Goal: Task Accomplishment & Management: Use online tool/utility

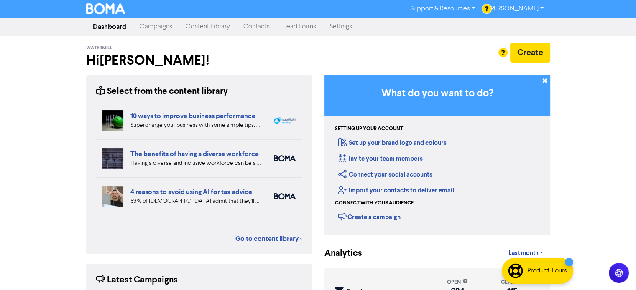
click at [155, 26] on link "Campaigns" at bounding box center [156, 26] width 46 height 17
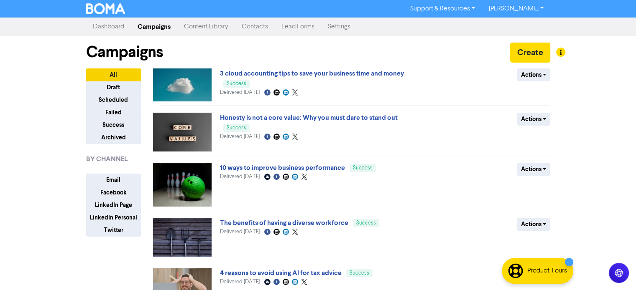
click at [206, 27] on link "Content Library" at bounding box center [206, 26] width 58 height 17
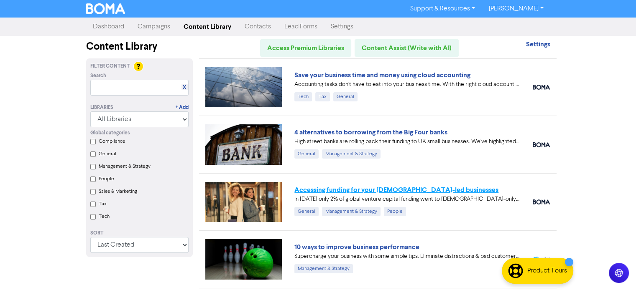
click at [355, 188] on link "Accessing funding for your [DEMOGRAPHIC_DATA]-led businesses" at bounding box center [396, 190] width 204 height 8
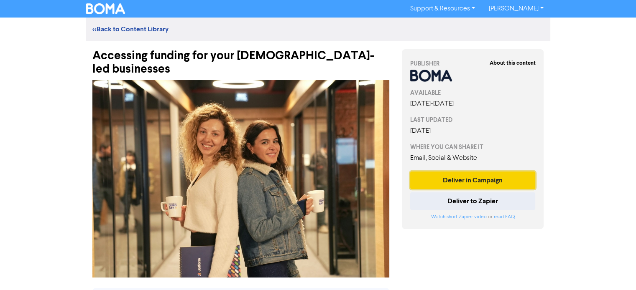
click at [465, 178] on button "Deliver in Campaign" at bounding box center [472, 181] width 125 height 18
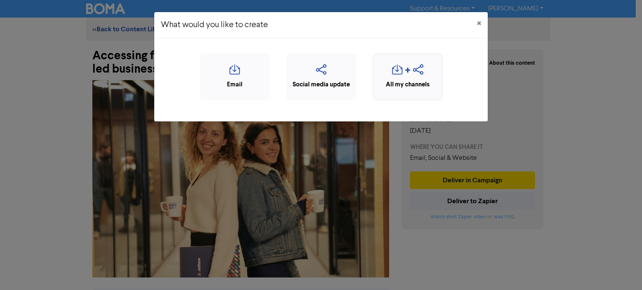
click at [411, 82] on div "All my channels" at bounding box center [407, 85] width 61 height 10
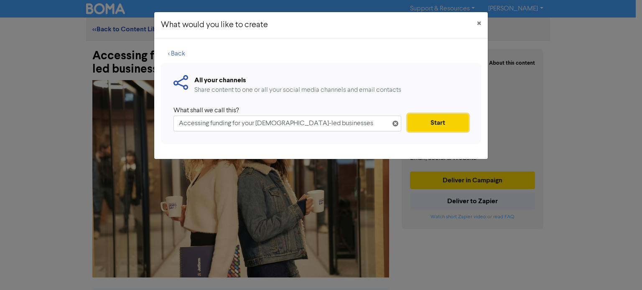
click at [433, 127] on button "Start" at bounding box center [437, 123] width 61 height 18
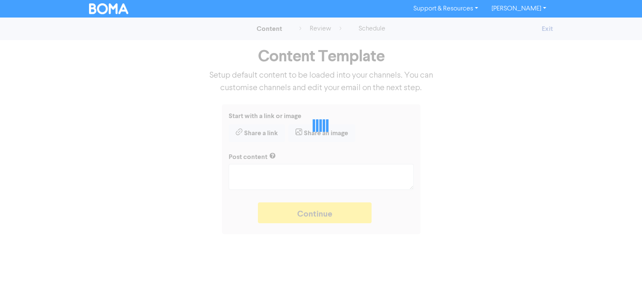
type textarea "x"
type textarea "In [DATE] only 2% of global venture capital funding went to [DEMOGRAPHIC_DATA]-…"
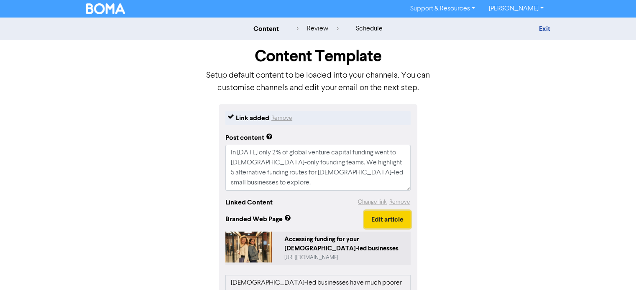
click at [383, 224] on button "Edit article" at bounding box center [387, 220] width 46 height 18
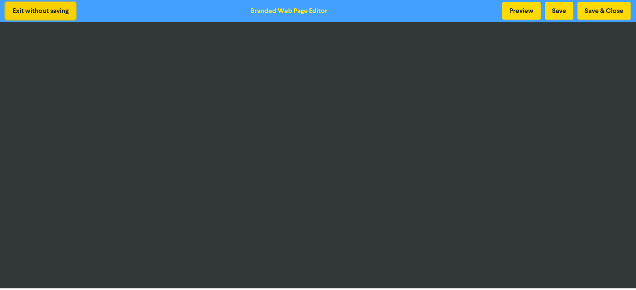
click at [33, 7] on button "Exit without saving" at bounding box center [40, 11] width 70 height 18
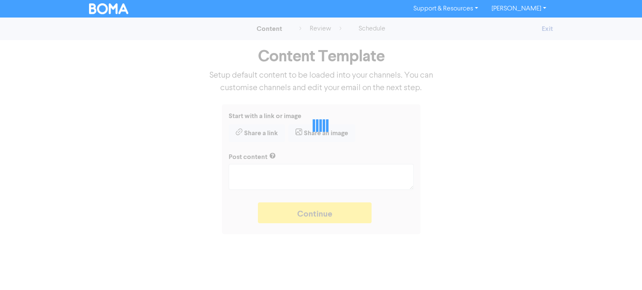
type textarea "x"
type textarea "In [DATE] only 2% of global venture capital funding went to [DEMOGRAPHIC_DATA]-…"
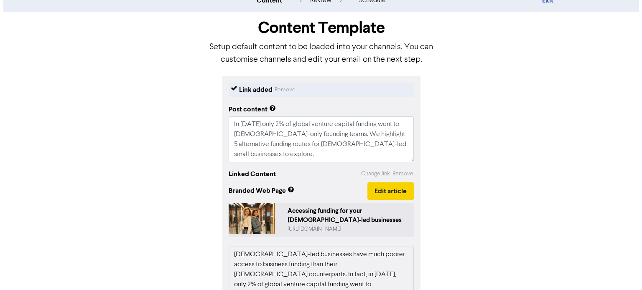
scroll to position [42, 0]
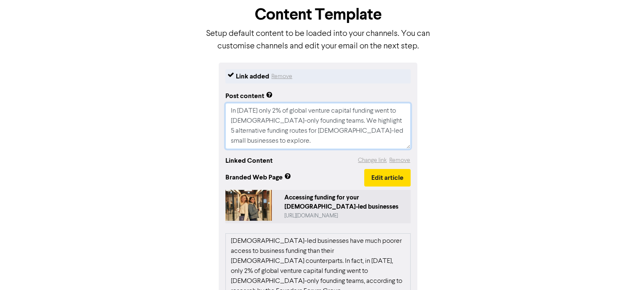
click at [399, 132] on textarea "In [DATE] only 2% of global venture capital funding went to [DEMOGRAPHIC_DATA]-…" at bounding box center [317, 126] width 185 height 46
type textarea "x"
type textarea "In [DATE] only 2% of global venture capital funding went to [DEMOGRAPHIC_DATA]-…"
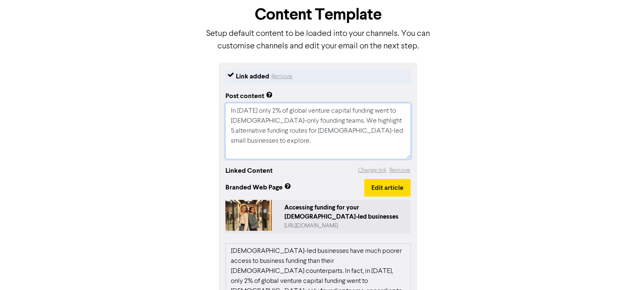
type textarea "x"
type textarea "In [DATE] only 2% of global venture capital funding went to [DEMOGRAPHIC_DATA]-…"
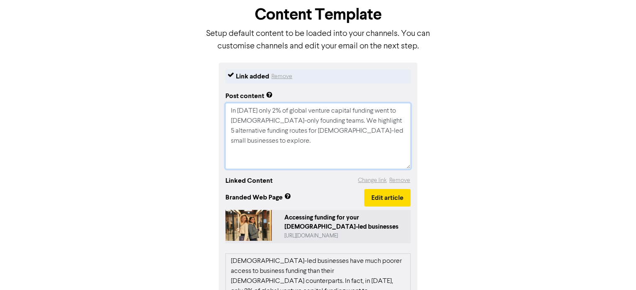
paste textarea "[URL][DOMAIN_NAME][DEMOGRAPHIC_DATA]"
type textarea "x"
type textarea "In [DATE] only 2% of global venture capital funding went to [DEMOGRAPHIC_DATA]-…"
click at [370, 182] on button "Change link" at bounding box center [372, 181] width 30 height 10
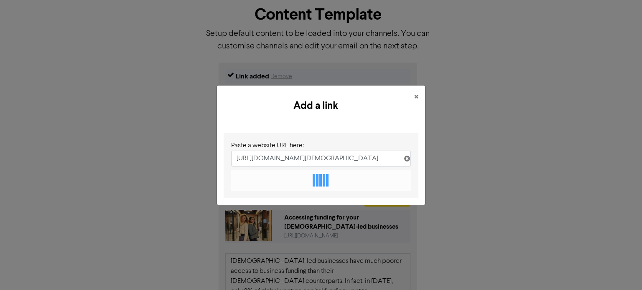
scroll to position [0, 138]
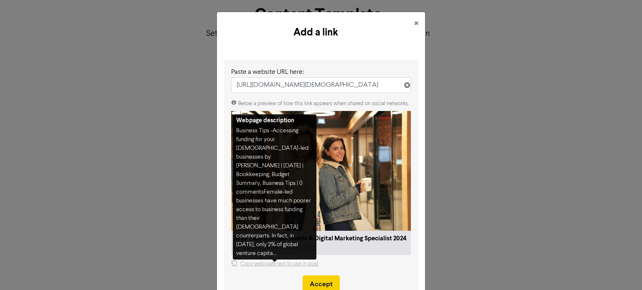
type input "[URL][DOMAIN_NAME][DEMOGRAPHIC_DATA]"
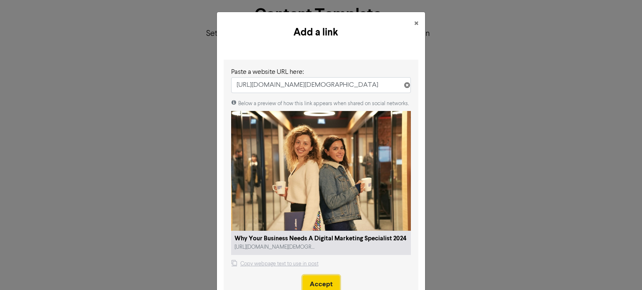
click at [320, 276] on button "Accept" at bounding box center [321, 285] width 37 height 18
type textarea "x"
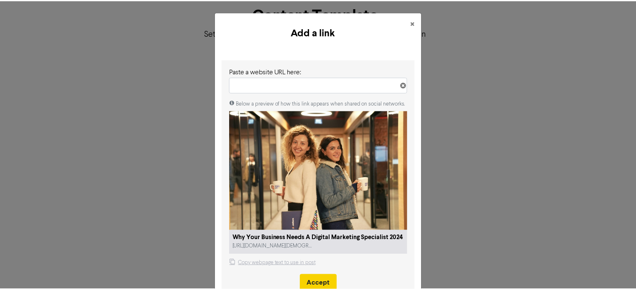
scroll to position [15, 0]
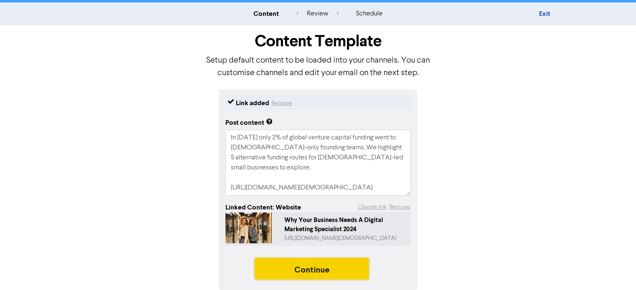
click at [310, 266] on button "Continue" at bounding box center [312, 269] width 114 height 21
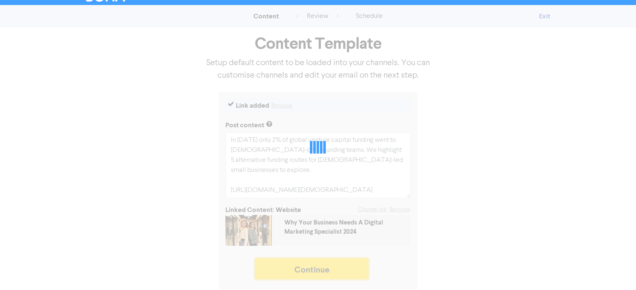
scroll to position [13, 0]
type textarea "x"
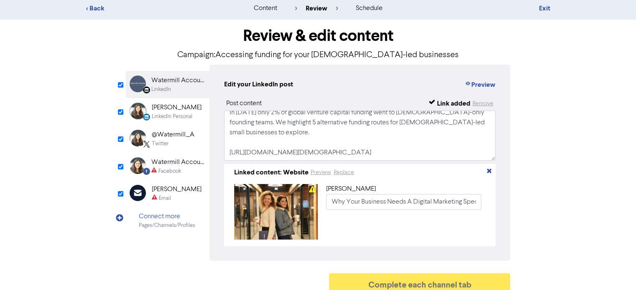
scroll to position [32, 0]
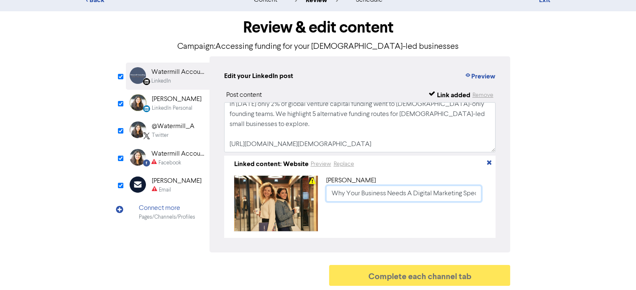
click at [332, 193] on input "Why Your Business Needs A Digital Marketing Specialist 2024" at bounding box center [403, 194] width 155 height 16
paste input "Accessing funding for your [DEMOGRAPHIC_DATA]-led businesses"
type input "Accessing funding for your [DEMOGRAPHIC_DATA]-led businesses"
click at [164, 104] on div "LinkedIn Personal" at bounding box center [172, 108] width 41 height 8
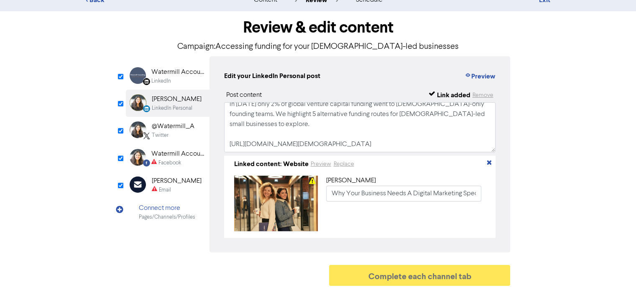
scroll to position [15, 0]
click at [331, 195] on input "Why Your Business Needs A Digital Marketing Specialist 2024" at bounding box center [403, 194] width 155 height 16
paste input "Accessing funding for your [DEMOGRAPHIC_DATA]-led businesses"
type input "Accessing funding for your [DEMOGRAPHIC_DATA]-led businesses"
click at [160, 127] on div "@Watermill_A" at bounding box center [173, 127] width 43 height 10
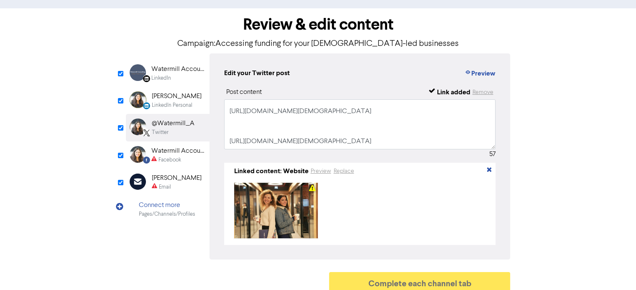
scroll to position [46, 0]
drag, startPoint x: 232, startPoint y: 115, endPoint x: 304, endPoint y: 142, distance: 76.6
click at [304, 142] on textarea "In [DATE] only 2% of global venture capital funding went to [DEMOGRAPHIC_DATA]-…" at bounding box center [360, 124] width 272 height 50
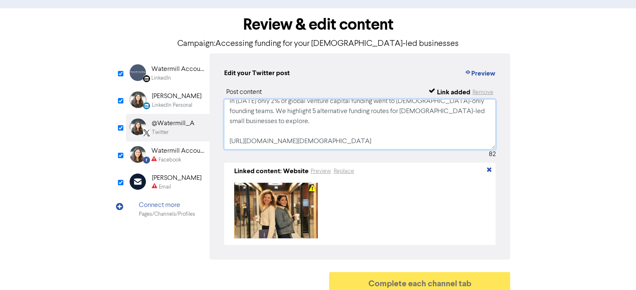
scroll to position [5, 0]
type textarea "In [DATE] only 2% of global venture capital funding went to [DEMOGRAPHIC_DATA]-…"
click at [177, 152] on div "Watermill Accounting Limited" at bounding box center [177, 151] width 53 height 10
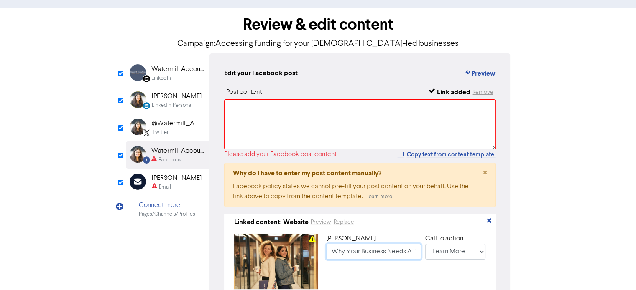
click at [333, 256] on input "Why Your Business Needs A Digital Marketing Specialist 2024" at bounding box center [373, 252] width 95 height 16
type input "In [DATE] only 2% of global venture capital funding went to [DEMOGRAPHIC_DATA]-…"
paste input "Accessing funding for your [DEMOGRAPHIC_DATA]-led businesses"
type input "Accessing funding for your [DEMOGRAPHIC_DATA]-led businesses"
type input "In [DATE] only 2% of global venture capital funding went to [DEMOGRAPHIC_DATA]-…"
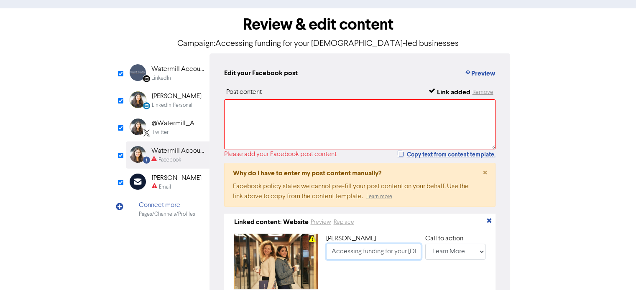
scroll to position [0, 57]
type input "Accessing funding for your [DEMOGRAPHIC_DATA]-led businesses"
click at [170, 186] on div "Email" at bounding box center [165, 187] width 12 height 8
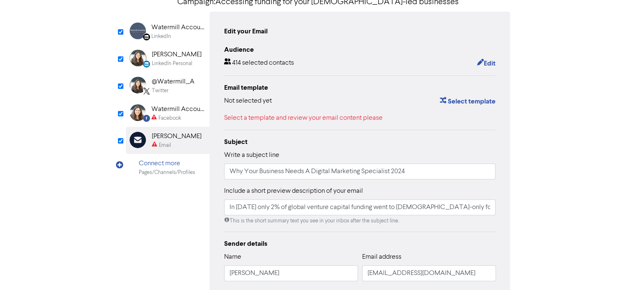
scroll to position [74, 0]
click at [229, 173] on input "Why Your Business Needs A Digital Marketing Specialist 2024" at bounding box center [360, 172] width 272 height 16
type input "In [DATE] only 2% of global venture capital funding went to [DEMOGRAPHIC_DATA]-…"
paste input "Accessing funding for your [DEMOGRAPHIC_DATA]-led businesses"
type input "Accessing funding for your [DEMOGRAPHIC_DATA]-led businesses"
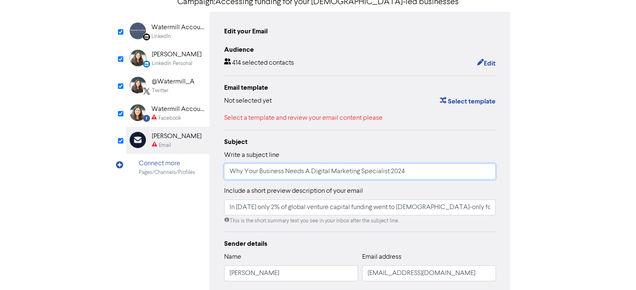
type input "In [DATE] only 2% of global venture capital funding went to [DEMOGRAPHIC_DATA]-…"
click at [229, 173] on input "Accessing funding for your [DEMOGRAPHIC_DATA]-led businesses" at bounding box center [360, 172] width 272 height 16
type input "WAccessing funding for your [DEMOGRAPHIC_DATA]-led businesses"
type input "In [DATE] only 2% of global venture capital funding went to [DEMOGRAPHIC_DATA]-…"
type input "WeAccessing funding for your [DEMOGRAPHIC_DATA]-led businesses"
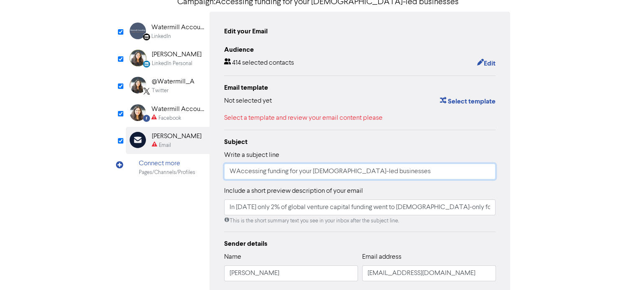
type input "In [DATE] only 2% of global venture capital funding went to [DEMOGRAPHIC_DATA]-…"
type input "WeeAccessing funding for your [DEMOGRAPHIC_DATA]-led businesses"
type input "In [DATE] only 2% of global venture capital funding went to [DEMOGRAPHIC_DATA]-…"
type input "WeekAccessing funding for your [DEMOGRAPHIC_DATA]-led businesses"
type input "In [DATE] only 2% of global venture capital funding went to [DEMOGRAPHIC_DATA]-…"
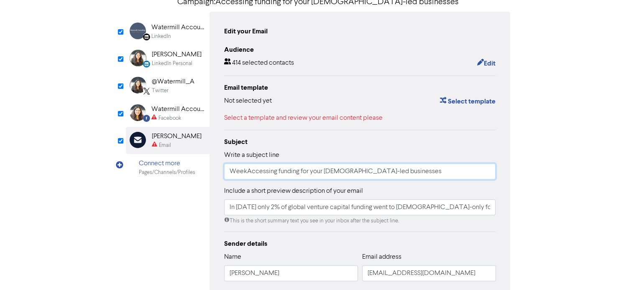
type input "WeeklAccessing funding for your [DEMOGRAPHIC_DATA]-led businesses"
type input "In [DATE] only 2% of global venture capital funding went to [DEMOGRAPHIC_DATA]-…"
type input "WeeklyAccessing funding for your [DEMOGRAPHIC_DATA]-led businesses"
type input "In [DATE] only 2% of global venture capital funding went to [DEMOGRAPHIC_DATA]-…"
type input "Weekly Accessing funding for your [DEMOGRAPHIC_DATA]-led businesses"
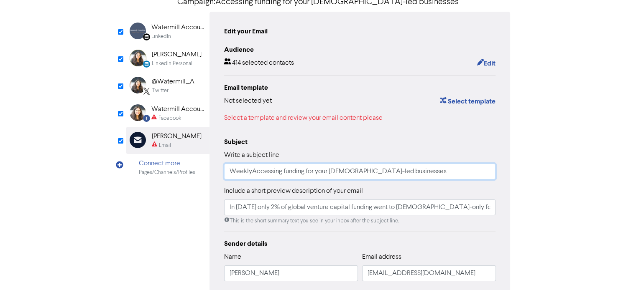
type input "In [DATE] only 2% of global venture capital funding went to [DEMOGRAPHIC_DATA]-…"
type input "Weekly NAccessing funding for your [DEMOGRAPHIC_DATA]-led businesses"
type input "In [DATE] only 2% of global venture capital funding went to [DEMOGRAPHIC_DATA]-…"
type input "Weekly NeAccessing funding for your [DEMOGRAPHIC_DATA]-led businesses"
type input "In [DATE] only 2% of global venture capital funding went to [DEMOGRAPHIC_DATA]-…"
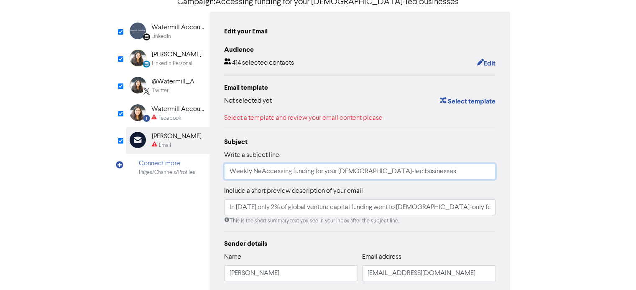
type input "Weekly NewAccessing funding for your [DEMOGRAPHIC_DATA]-led businesses"
type input "In [DATE] only 2% of global venture capital funding went to [DEMOGRAPHIC_DATA]-…"
type input "Weekly NewsAccessing funding for your [DEMOGRAPHIC_DATA]-led businesses"
type input "In [DATE] only 2% of global venture capital funding went to [DEMOGRAPHIC_DATA]-…"
type input "Weekly NewslAccessing funding for your [DEMOGRAPHIC_DATA]-led businesses"
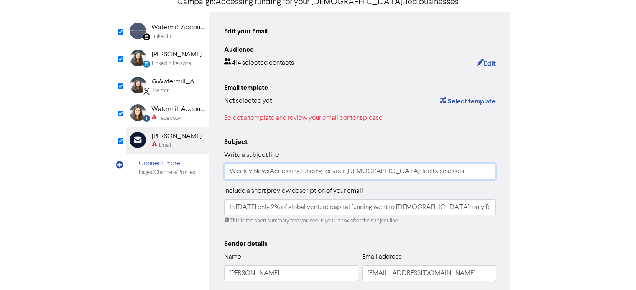
type input "In [DATE] only 2% of global venture capital funding went to [DEMOGRAPHIC_DATA]-…"
type input "Weekly NewsleAccessing funding for your [DEMOGRAPHIC_DATA]-led businesses"
type input "In [DATE] only 2% of global venture capital funding went to [DEMOGRAPHIC_DATA]-…"
type input "Weekly NewsletAccessing funding for your [DEMOGRAPHIC_DATA]-led businesses"
type input "In [DATE] only 2% of global venture capital funding went to [DEMOGRAPHIC_DATA]-…"
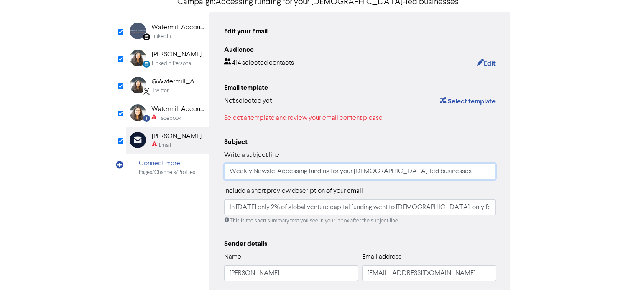
type input "Weekly NewslettAccessing funding for your [DEMOGRAPHIC_DATA]-led businesses"
type input "In [DATE] only 2% of global venture capital funding went to [DEMOGRAPHIC_DATA]-…"
type input "Weekly NewsletteAccessing funding for your [DEMOGRAPHIC_DATA]-led businesses"
type input "In [DATE] only 2% of global venture capital funding went to [DEMOGRAPHIC_DATA]-…"
type input "Weekly NewsletterAccessing funding for your [DEMOGRAPHIC_DATA]-led businesses"
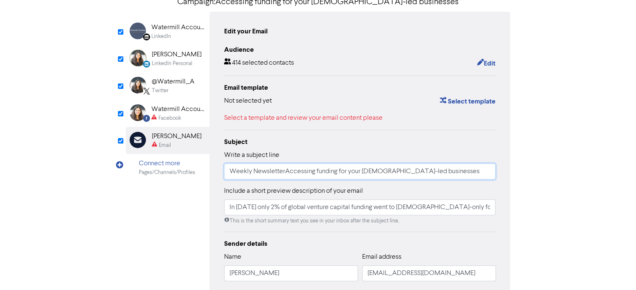
type input "In [DATE] only 2% of global venture capital funding went to [DEMOGRAPHIC_DATA]-…"
type input "Weekly Newsletter Accessing funding for your [DEMOGRAPHIC_DATA]-led businesses"
type input "In [DATE] only 2% of global venture capital funding went to [DEMOGRAPHIC_DATA]-…"
type input "Weekly Newsletter -Accessing funding for your [DEMOGRAPHIC_DATA]-led businesses"
type input "In [DATE] only 2% of global venture capital funding went to [DEMOGRAPHIC_DATA]-…"
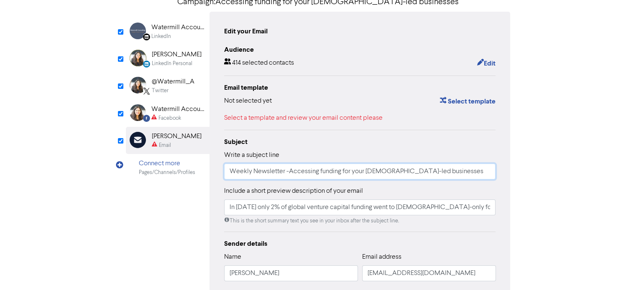
type input "Weekly Newsletter - Accessing funding for your [DEMOGRAPHIC_DATA]-led businesses"
type input "In [DATE] only 2% of global venture capital funding went to [DEMOGRAPHIC_DATA]-…"
type input "Weekly Newsletter - Accessing funding for your [DEMOGRAPHIC_DATA]-led businesses"
click at [150, 115] on div "Facebook Created with Sketch. Watermill Accounting Limited Facebook" at bounding box center [168, 113] width 84 height 27
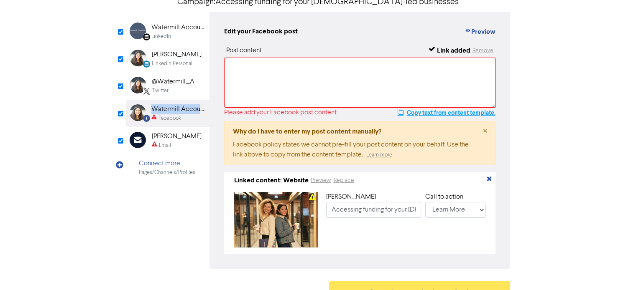
click at [407, 112] on button "Copy text from content template." at bounding box center [446, 113] width 99 height 10
click at [375, 91] on textarea at bounding box center [360, 83] width 272 height 50
paste textarea "In [DATE] only 2% of global venture capital funding went to [DEMOGRAPHIC_DATA]-…"
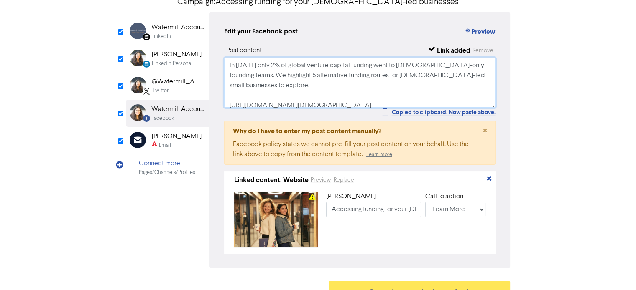
scroll to position [2, 0]
type textarea "In [DATE] only 2% of global venture capital funding went to [DEMOGRAPHIC_DATA]-…"
click at [161, 138] on div "[PERSON_NAME]" at bounding box center [177, 137] width 50 height 10
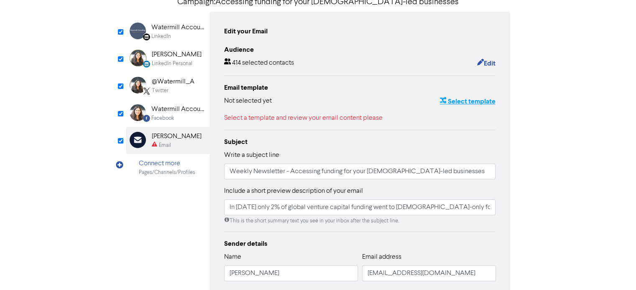
click at [455, 103] on button "Select template" at bounding box center [467, 101] width 56 height 11
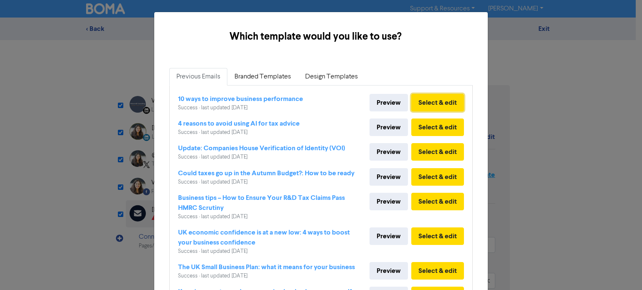
click at [455, 103] on button "Select & edit" at bounding box center [437, 103] width 53 height 18
type input "In [DATE] only 2% of global venture capital funding went to [DEMOGRAPHIC_DATA]-…"
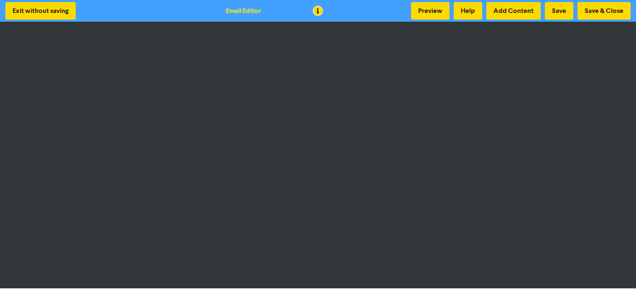
scroll to position [1, 0]
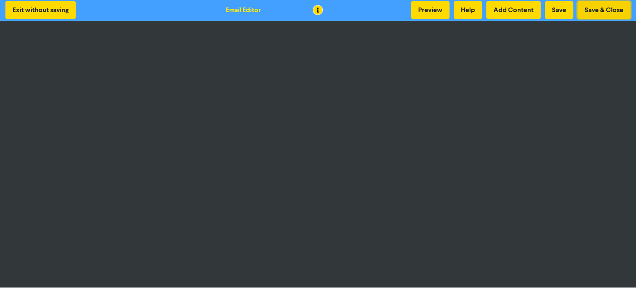
click at [609, 4] on button "Save & Close" at bounding box center [603, 10] width 53 height 18
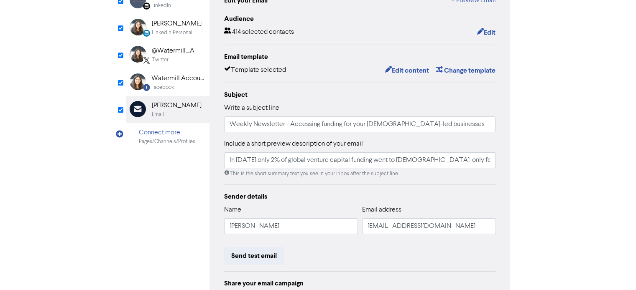
scroll to position [181, 0]
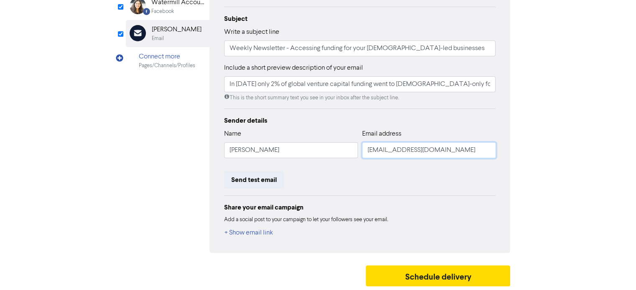
click at [373, 149] on input "[EMAIL_ADDRESS][DOMAIN_NAME]" at bounding box center [429, 151] width 134 height 16
type input "In [DATE] only 2% of global venture capital funding went to [DEMOGRAPHIC_DATA]-…"
type input "@[DOMAIN_NAME]"
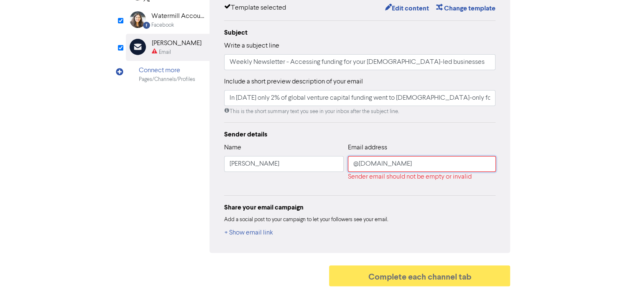
type input "In [DATE] only 2% of global venture capital funding went to [DEMOGRAPHIC_DATA]-…"
type input "i@[DOMAIN_NAME]"
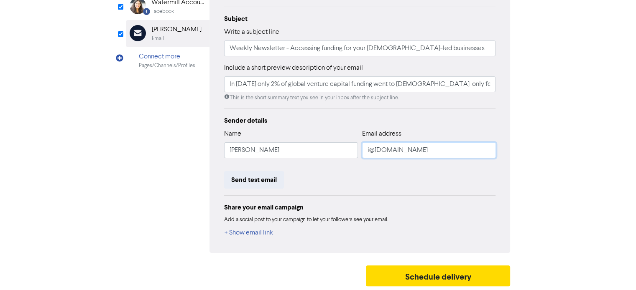
type input "In [DATE] only 2% of global venture capital funding went to [DEMOGRAPHIC_DATA]-…"
type input "[EMAIL_ADDRESS][DOMAIN_NAME]"
type input "In [DATE] only 2% of global venture capital funding went to [DEMOGRAPHIC_DATA]-…"
type input "[EMAIL_ADDRESS][DOMAIN_NAME]"
type input "In [DATE] only 2% of global venture capital funding went to [DEMOGRAPHIC_DATA]-…"
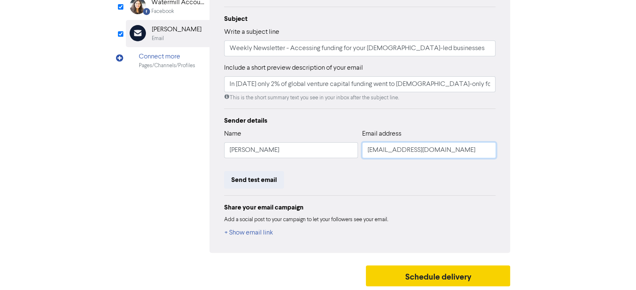
type input "[EMAIL_ADDRESS][DOMAIN_NAME]"
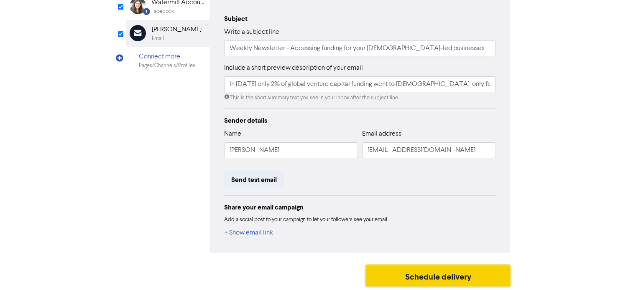
click at [458, 279] on button "Schedule delivery" at bounding box center [438, 276] width 145 height 21
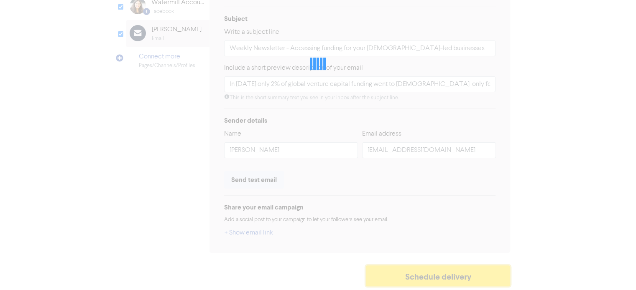
type input "In [DATE] only 2% of global venture capital funding went to [DEMOGRAPHIC_DATA]-…"
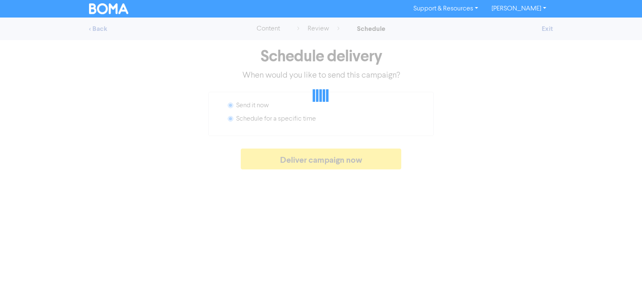
radio input "false"
radio input "true"
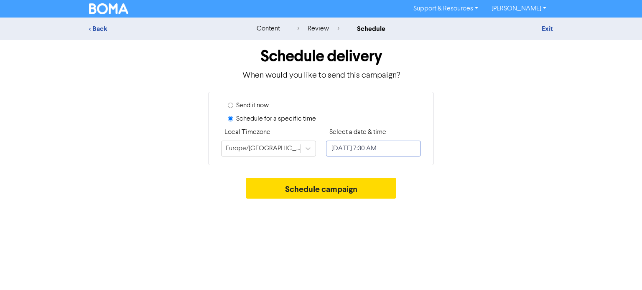
select select "9"
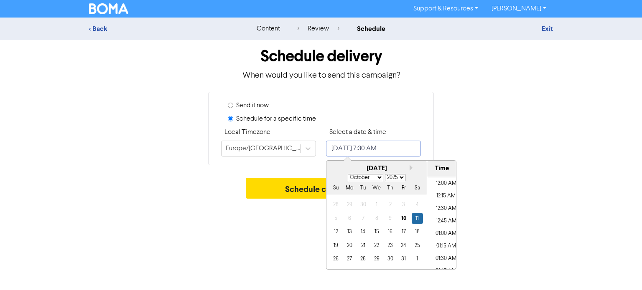
click at [408, 153] on input "[DATE] 7:30 AM" at bounding box center [373, 149] width 95 height 16
click at [403, 219] on div "10" at bounding box center [403, 218] width 11 height 11
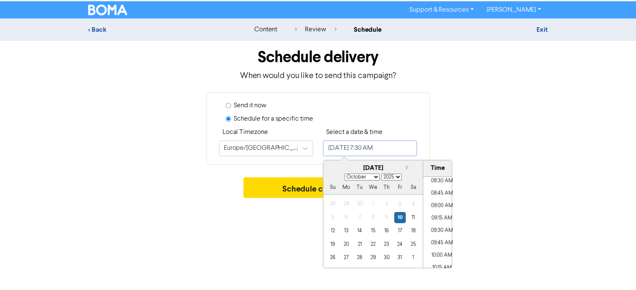
scroll to position [461, 0]
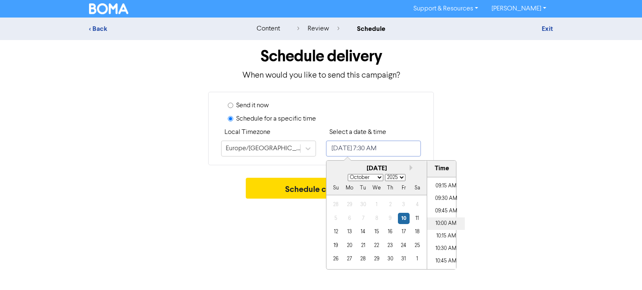
click at [441, 225] on li "10:00 AM" at bounding box center [446, 224] width 38 height 13
type input "[DATE] 10:00 AM"
click at [298, 187] on button "Schedule campaign" at bounding box center [321, 188] width 151 height 21
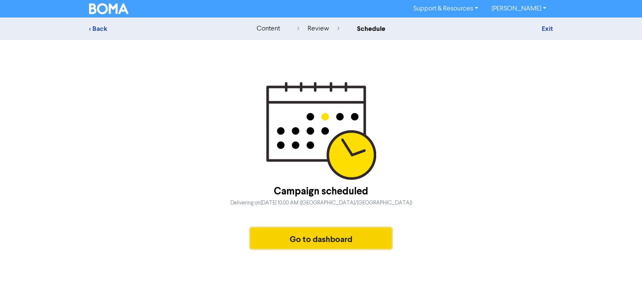
click at [328, 228] on button "Go to dashboard" at bounding box center [320, 238] width 141 height 21
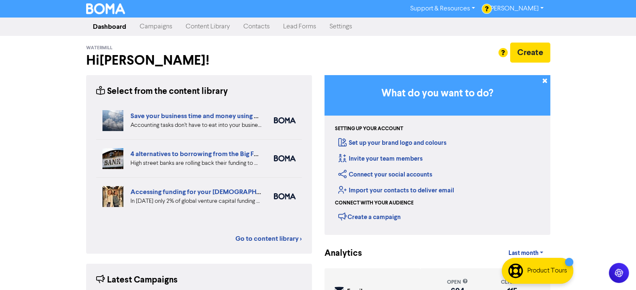
click at [158, 28] on link "Campaigns" at bounding box center [156, 26] width 46 height 17
